Goal: Task Accomplishment & Management: Use online tool/utility

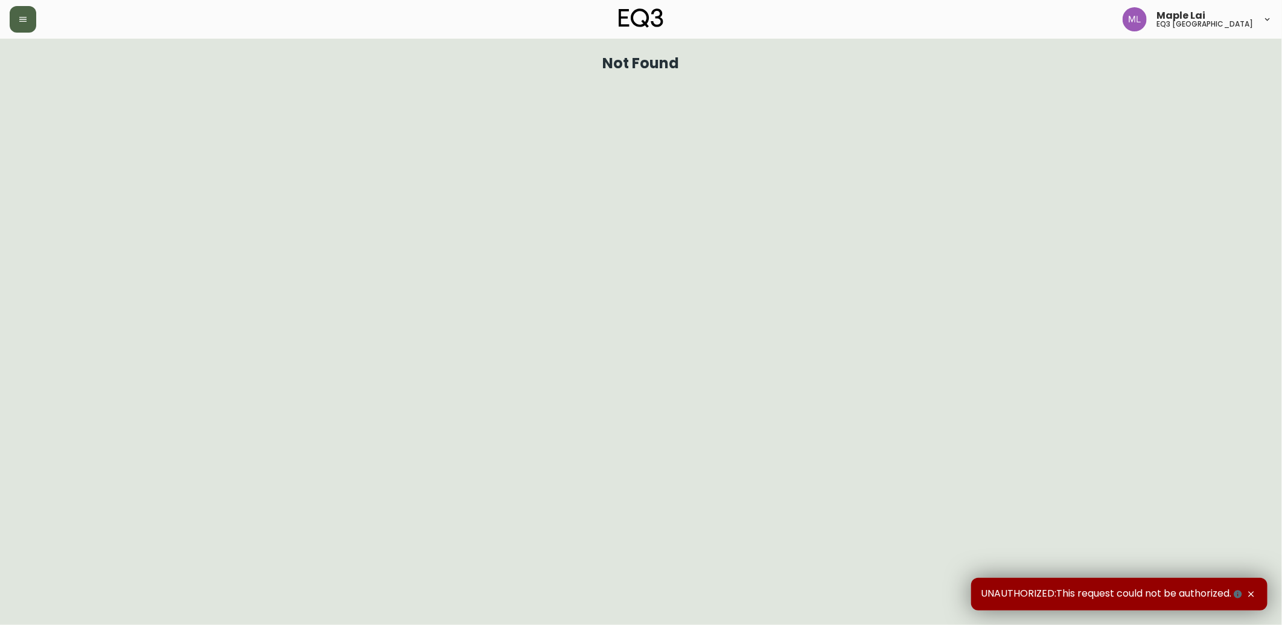
click at [16, 16] on button "button" at bounding box center [23, 19] width 27 height 27
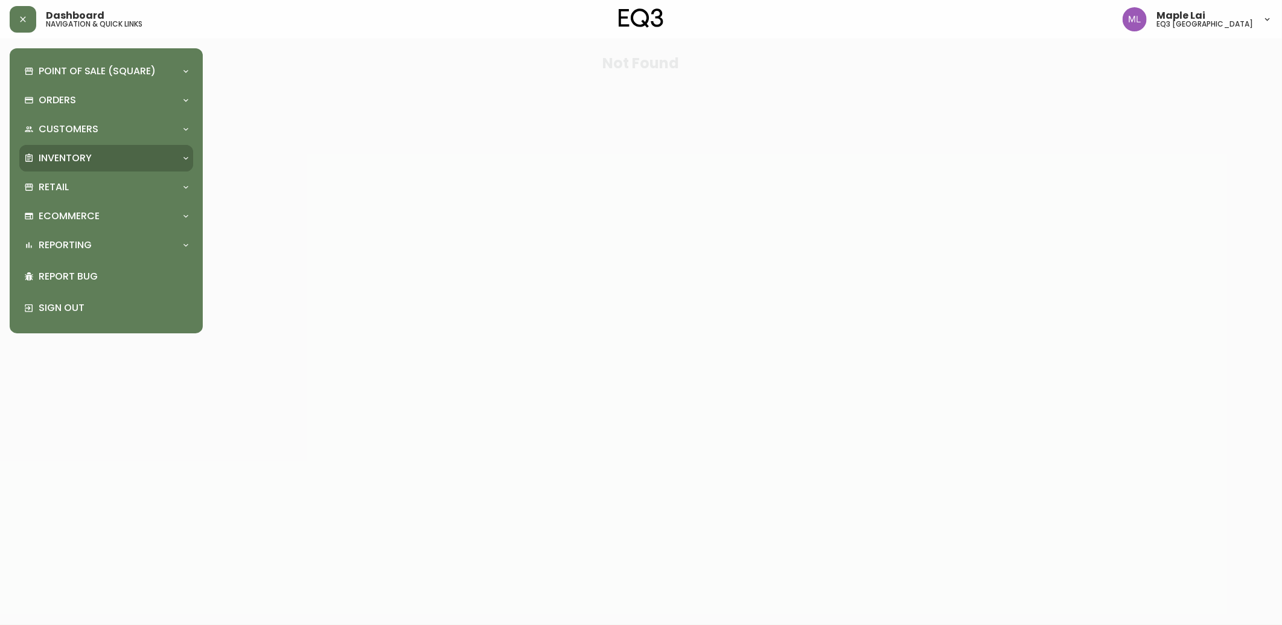
click at [136, 160] on div "Inventory" at bounding box center [100, 157] width 152 height 13
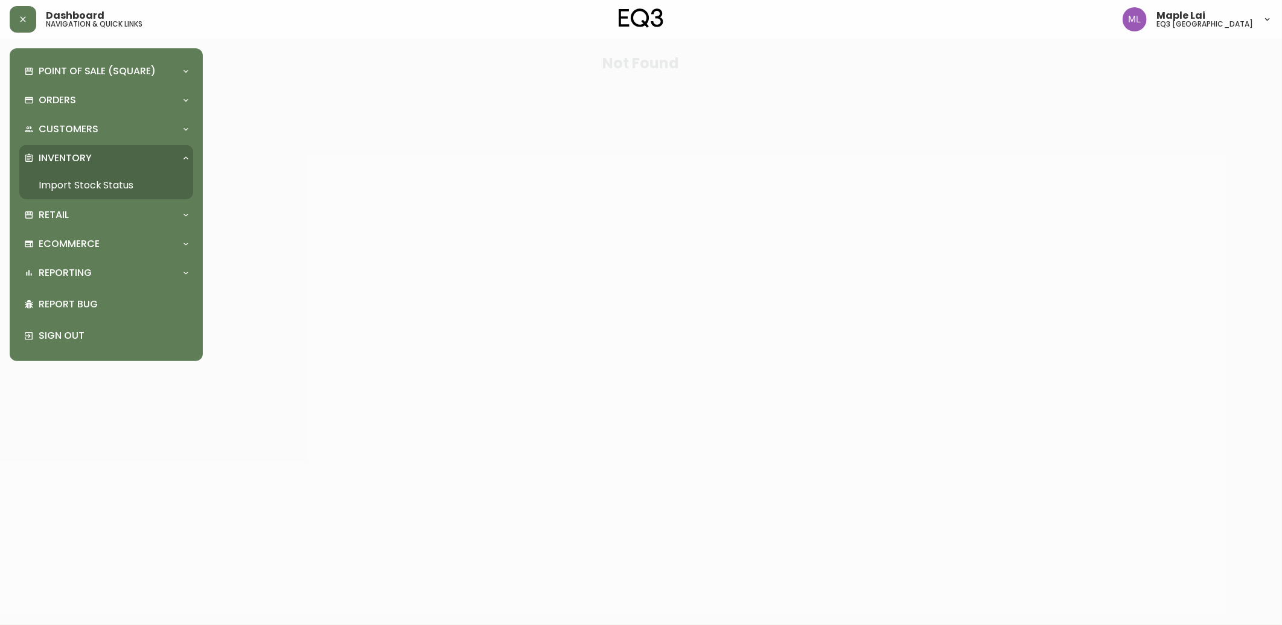
click at [128, 185] on link "Import Stock Status" at bounding box center [106, 185] width 174 height 28
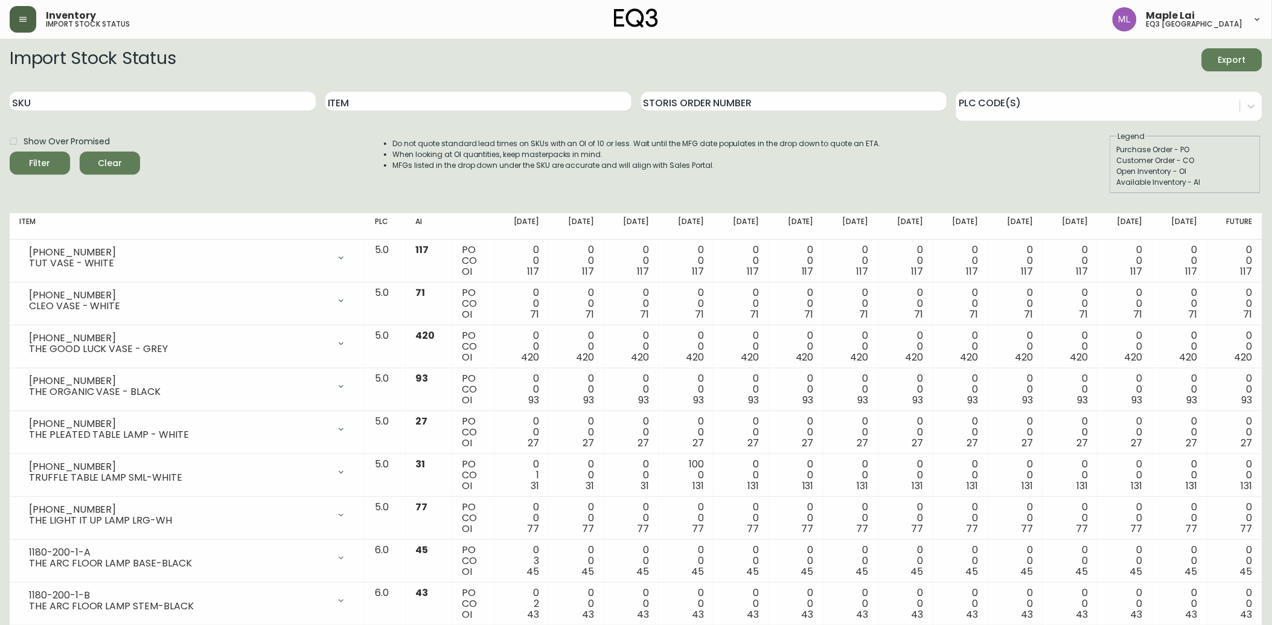
click at [16, 17] on button "button" at bounding box center [23, 19] width 27 height 27
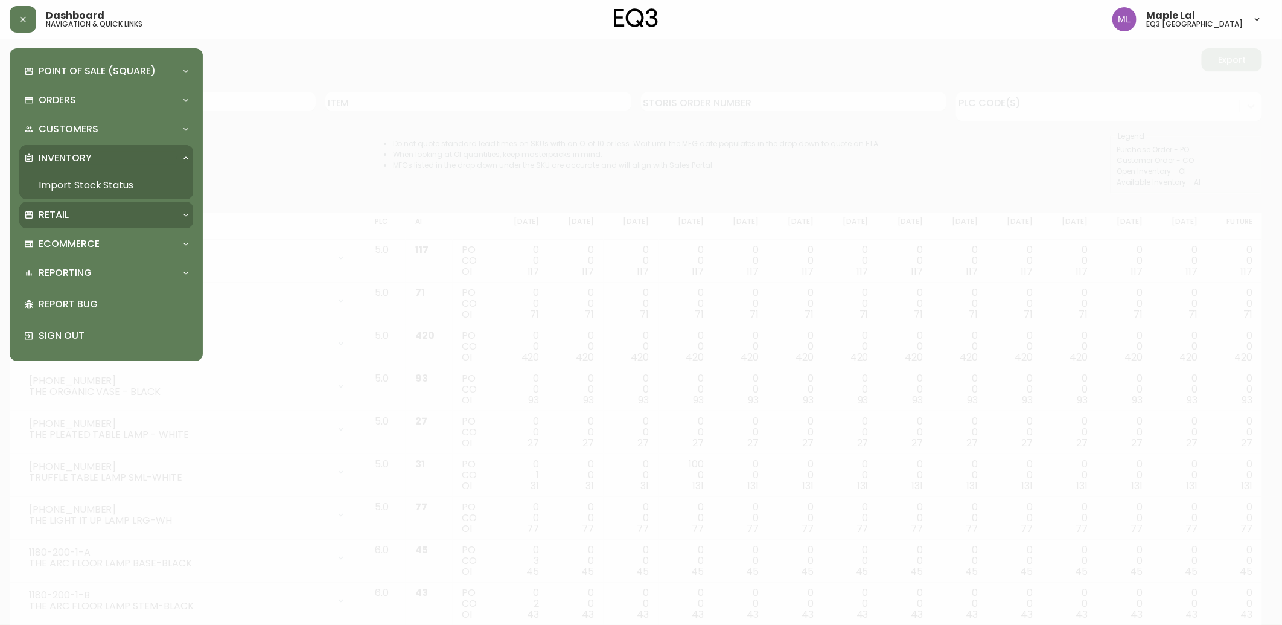
click at [148, 220] on div "Retail" at bounding box center [100, 214] width 152 height 13
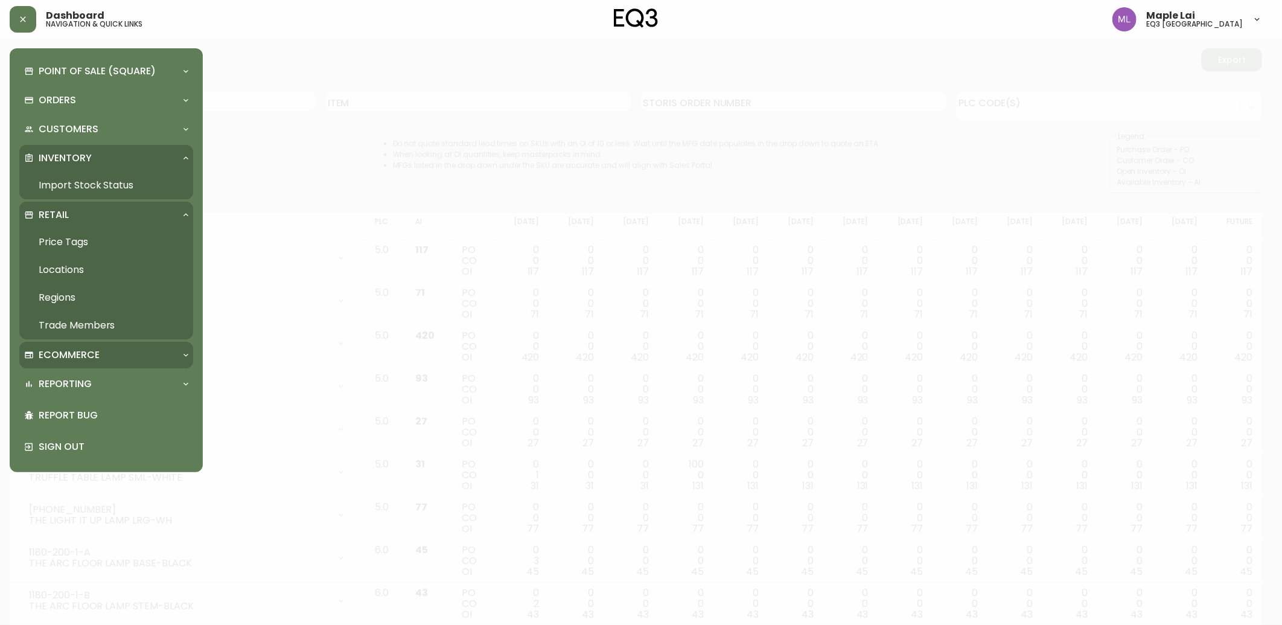
click at [143, 348] on div "Ecommerce" at bounding box center [100, 354] width 152 height 13
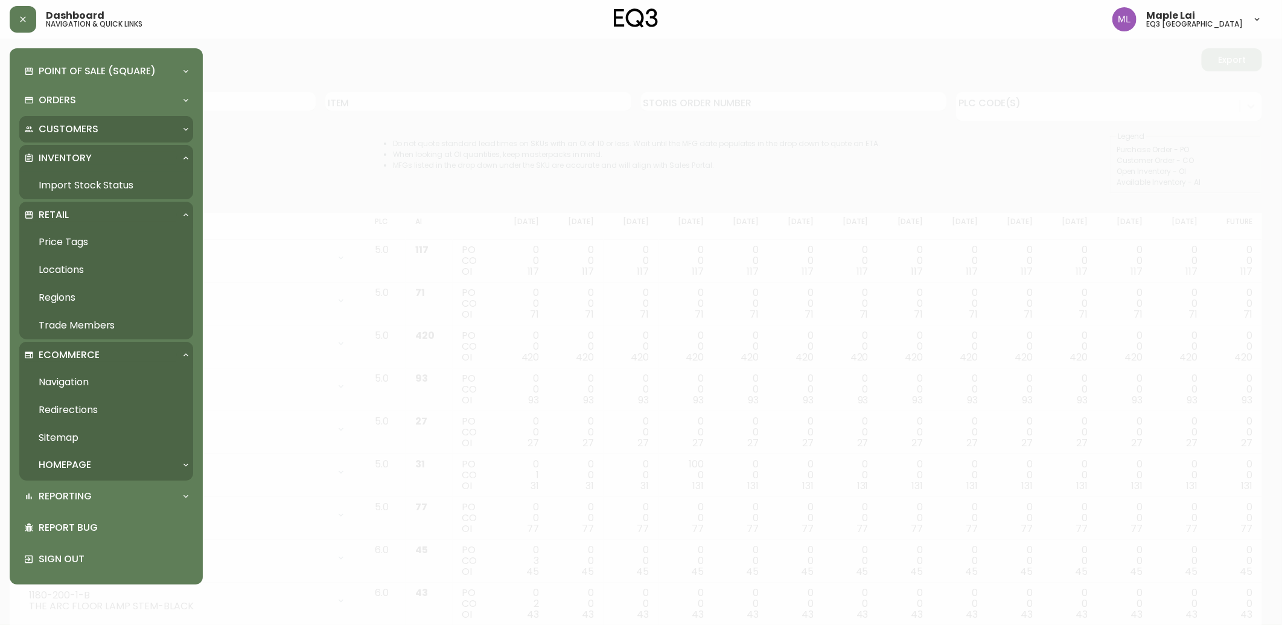
click at [89, 119] on div "Customers" at bounding box center [106, 129] width 174 height 27
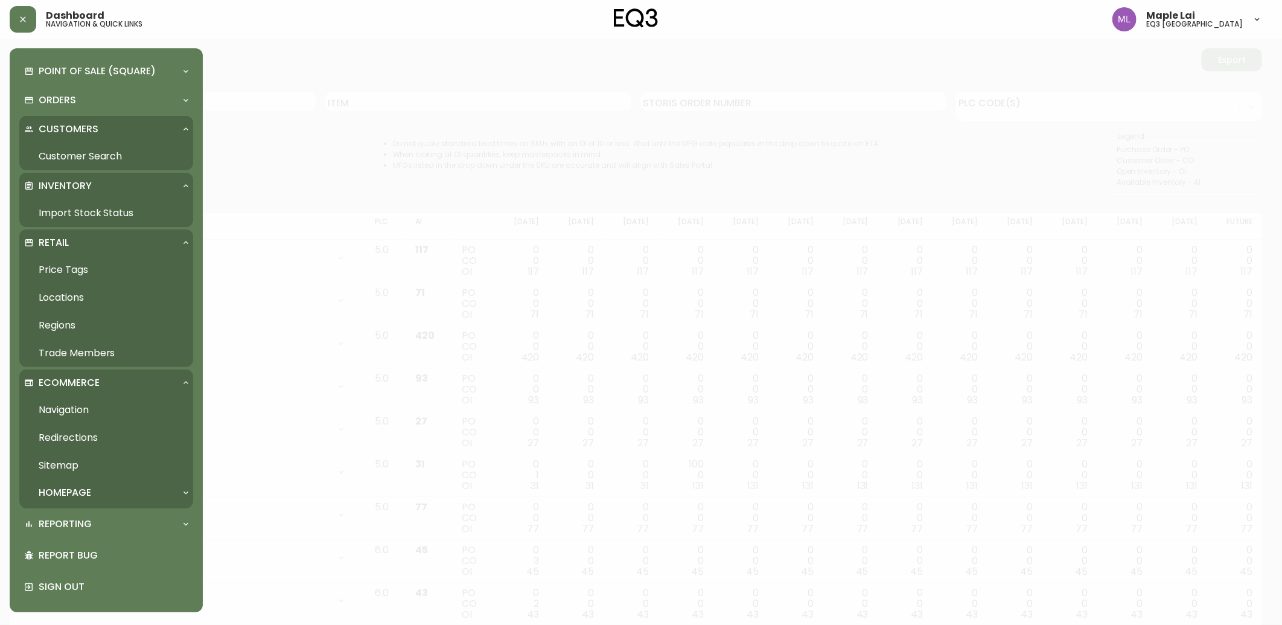
click at [77, 153] on link "Customer Search" at bounding box center [106, 156] width 174 height 28
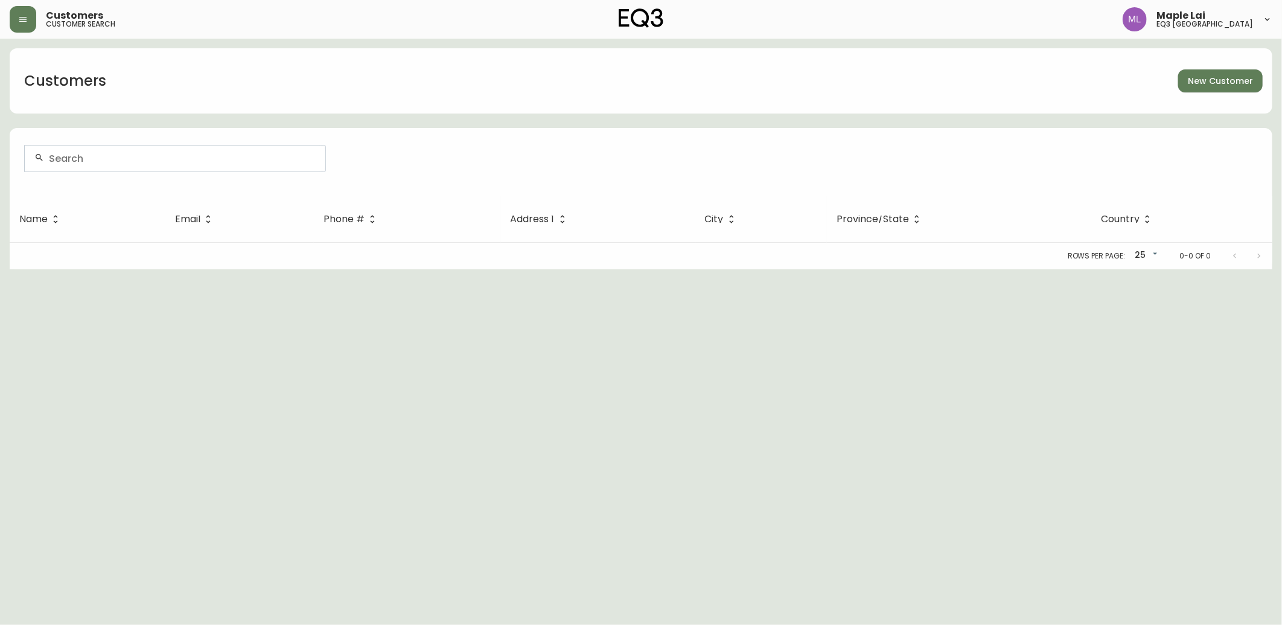
click at [225, 149] on div at bounding box center [175, 158] width 301 height 26
click at [266, 147] on div at bounding box center [175, 158] width 301 height 26
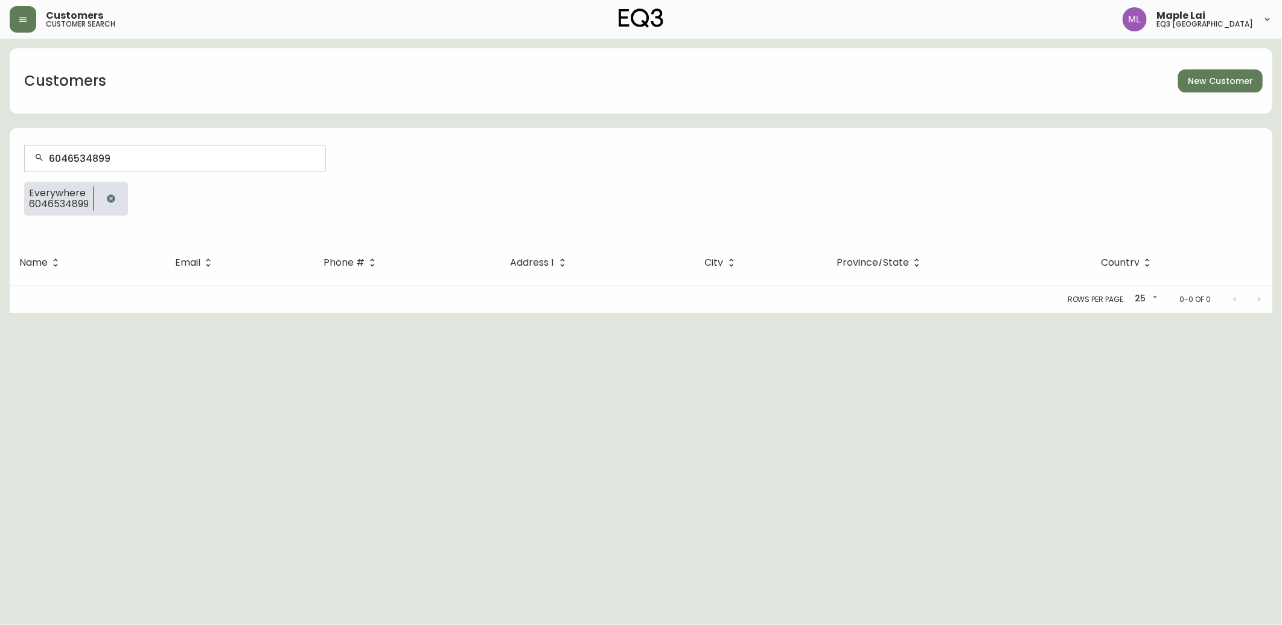
type input "6046534899"
